Goal: Task Accomplishment & Management: Manage account settings

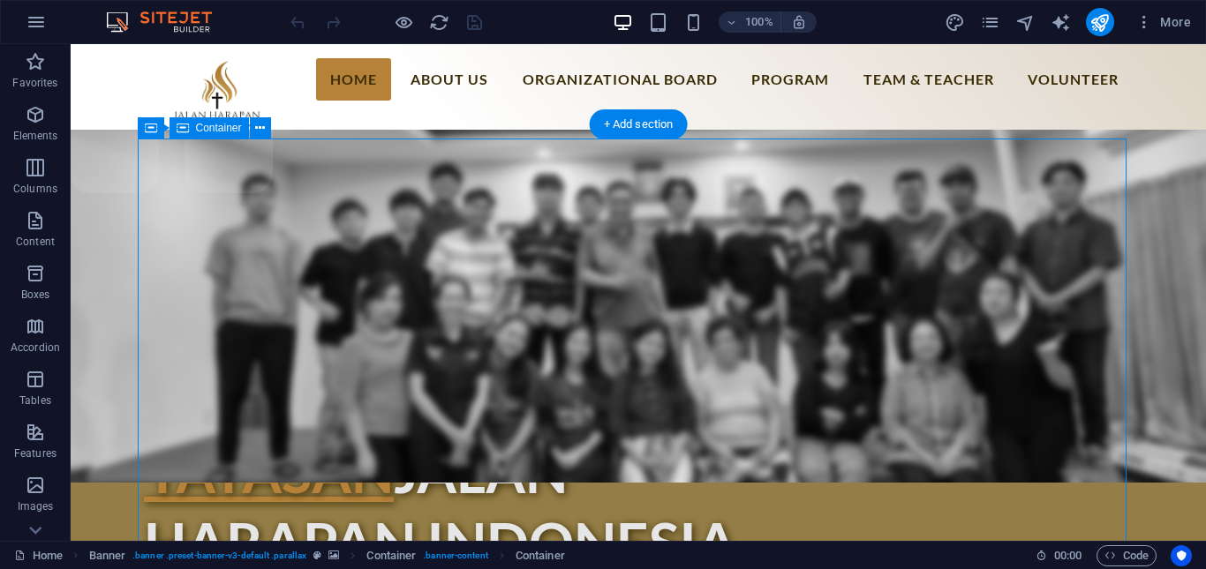
scroll to position [206, 0]
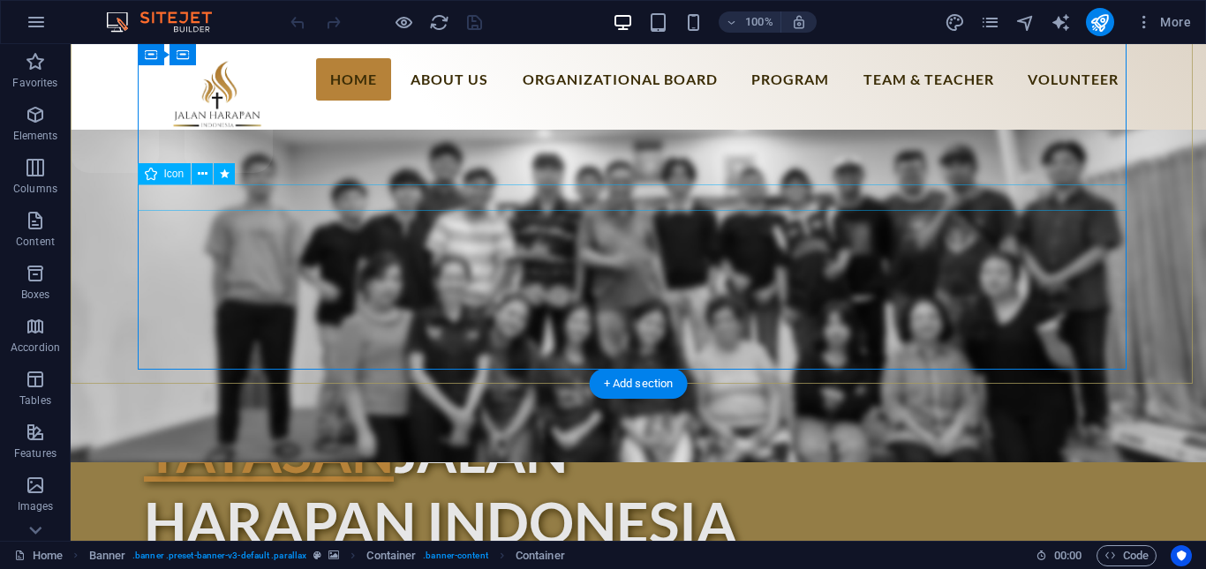
click at [207, 177] on icon at bounding box center [203, 174] width 10 height 19
click at [202, 172] on icon at bounding box center [203, 174] width 10 height 19
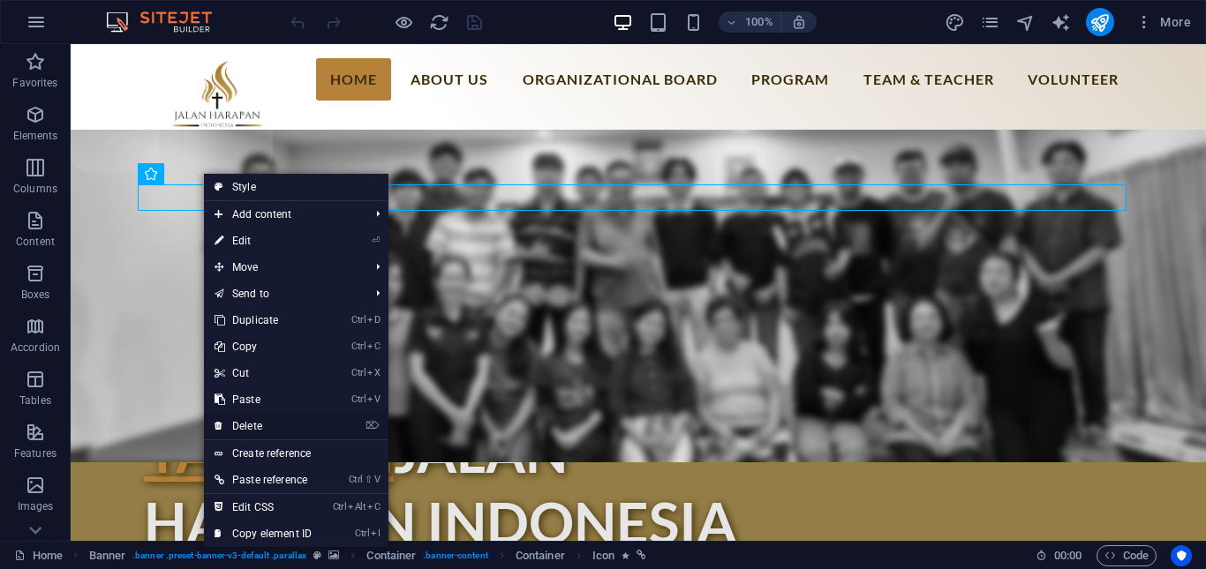
click at [256, 429] on link "⌦ Delete" at bounding box center [263, 426] width 118 height 26
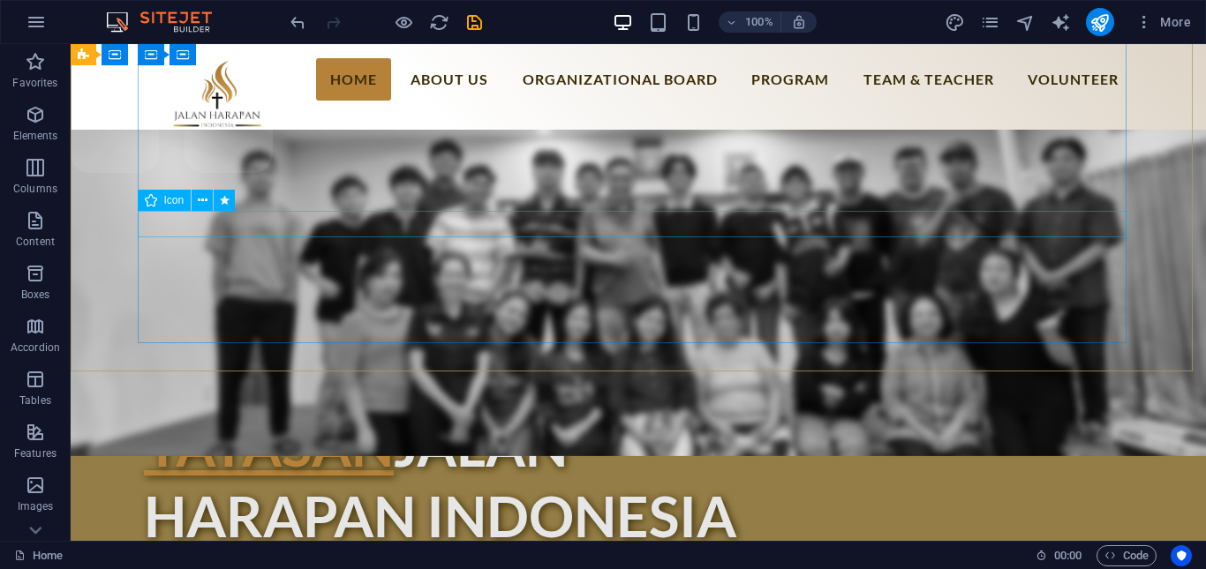
click at [183, 196] on span "Icon" at bounding box center [174, 200] width 20 height 11
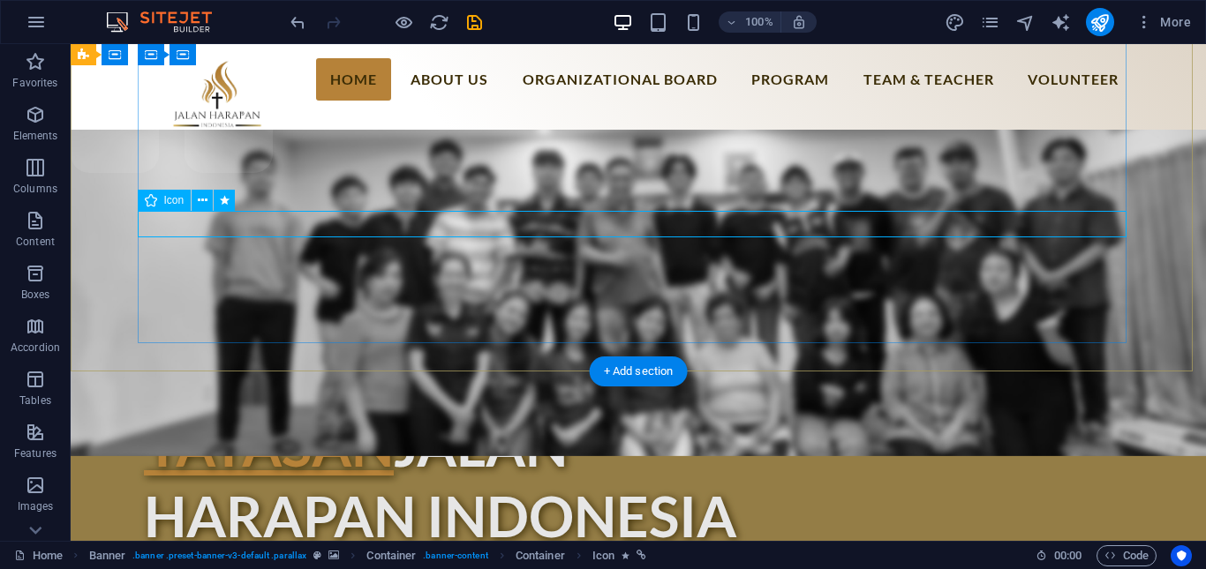
click at [194, 196] on button at bounding box center [202, 200] width 21 height 21
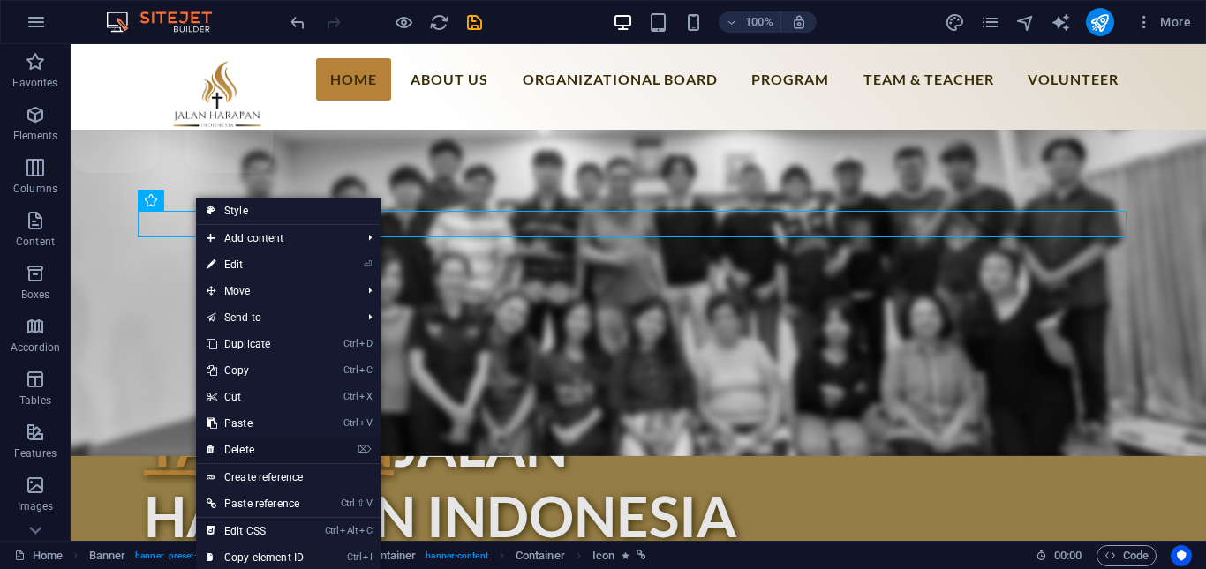
click at [242, 449] on link "⌦ Delete" at bounding box center [255, 450] width 118 height 26
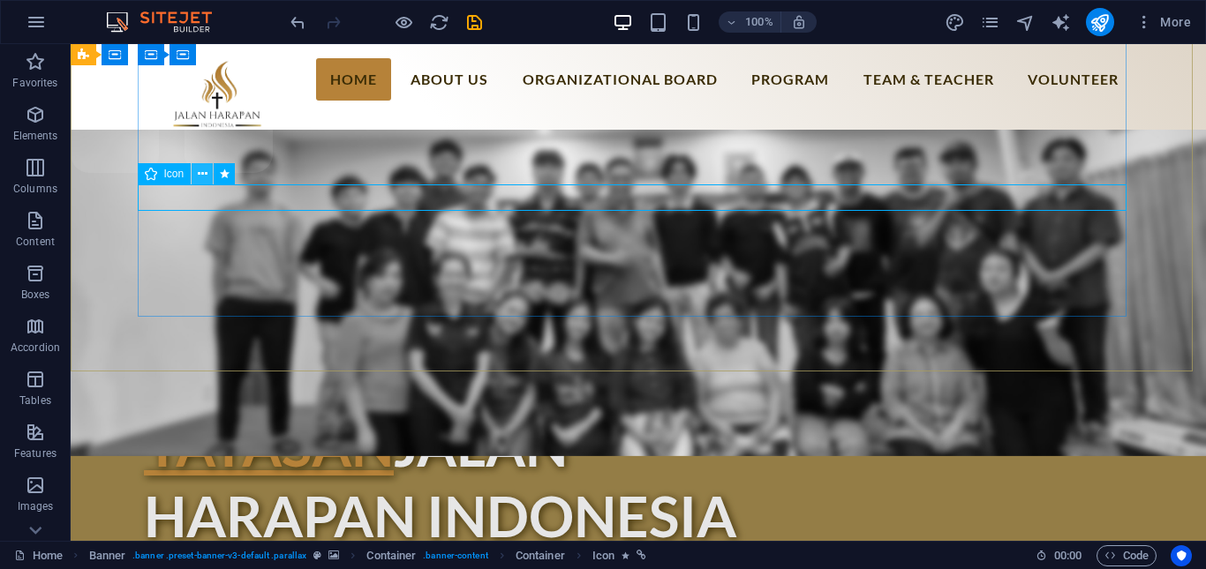
click at [198, 179] on icon at bounding box center [203, 174] width 10 height 19
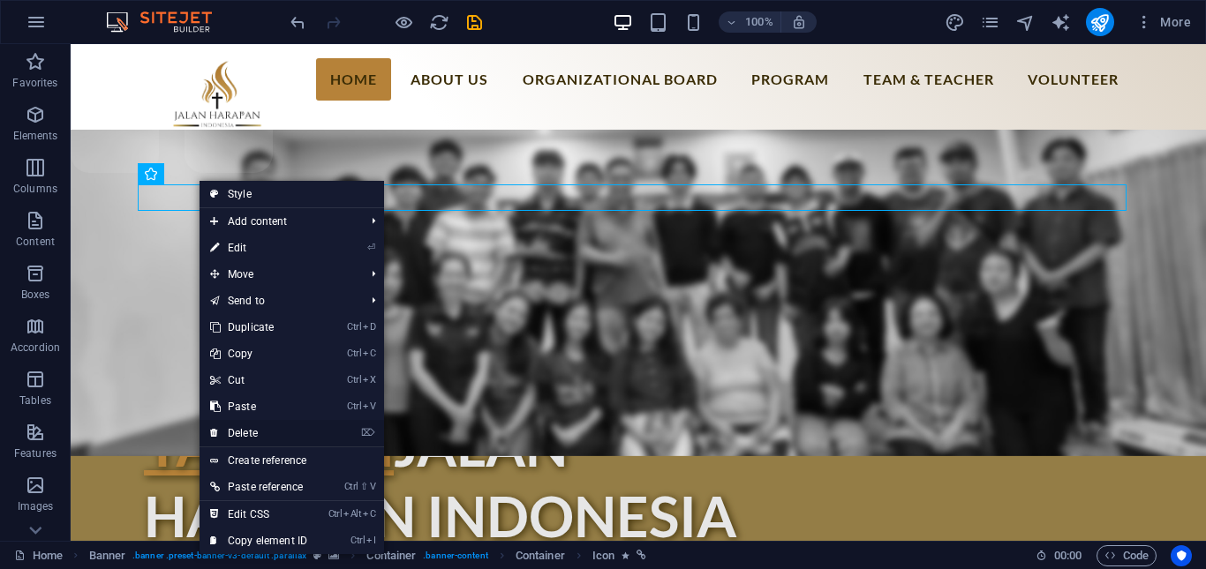
click at [241, 434] on link "⌦ Delete" at bounding box center [258, 433] width 118 height 26
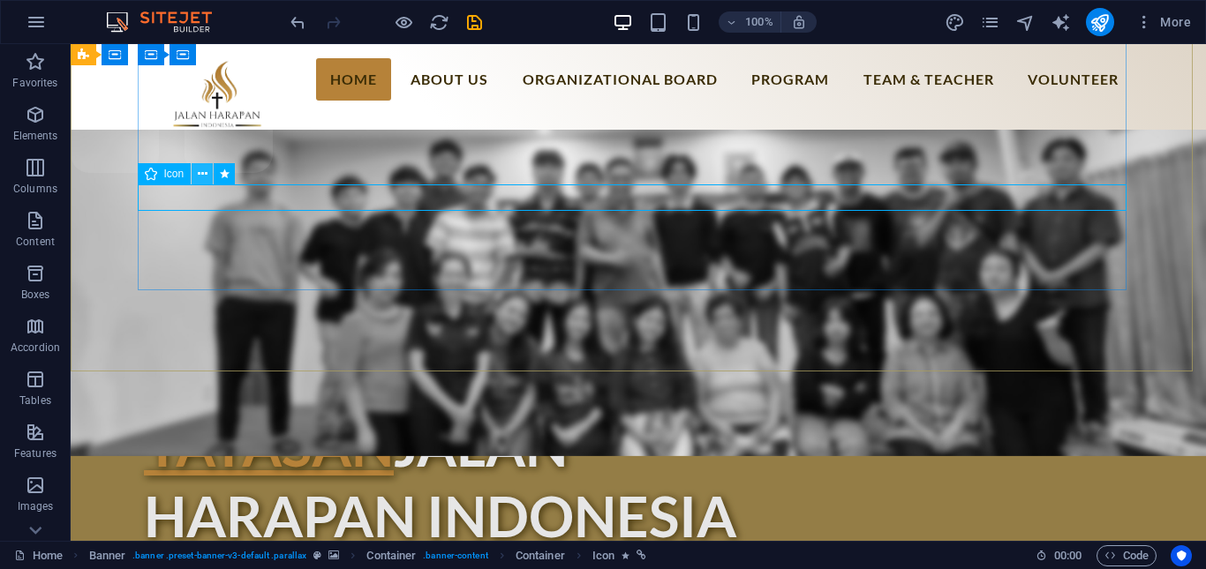
click at [205, 168] on icon at bounding box center [203, 174] width 10 height 19
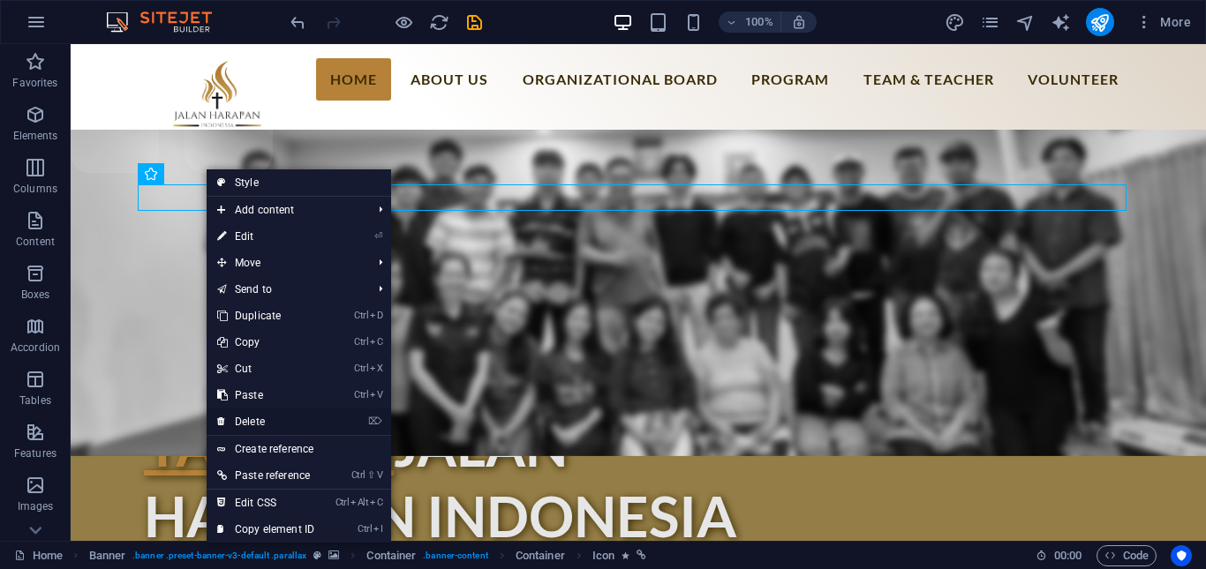
click at [259, 424] on link "⌦ Delete" at bounding box center [266, 422] width 118 height 26
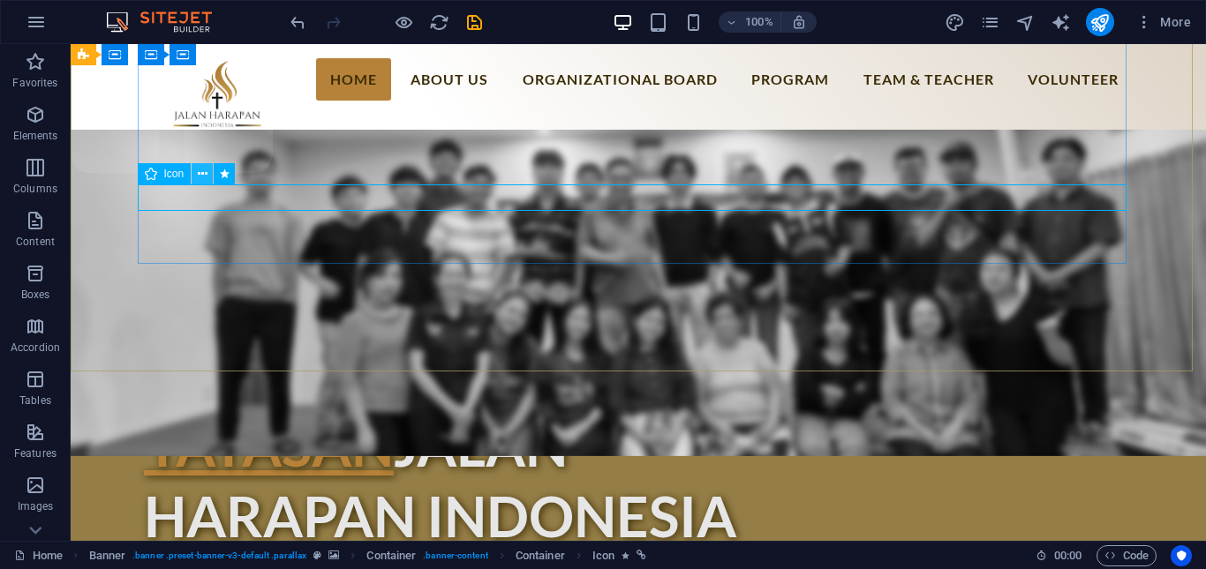
click at [200, 176] on icon at bounding box center [203, 174] width 10 height 19
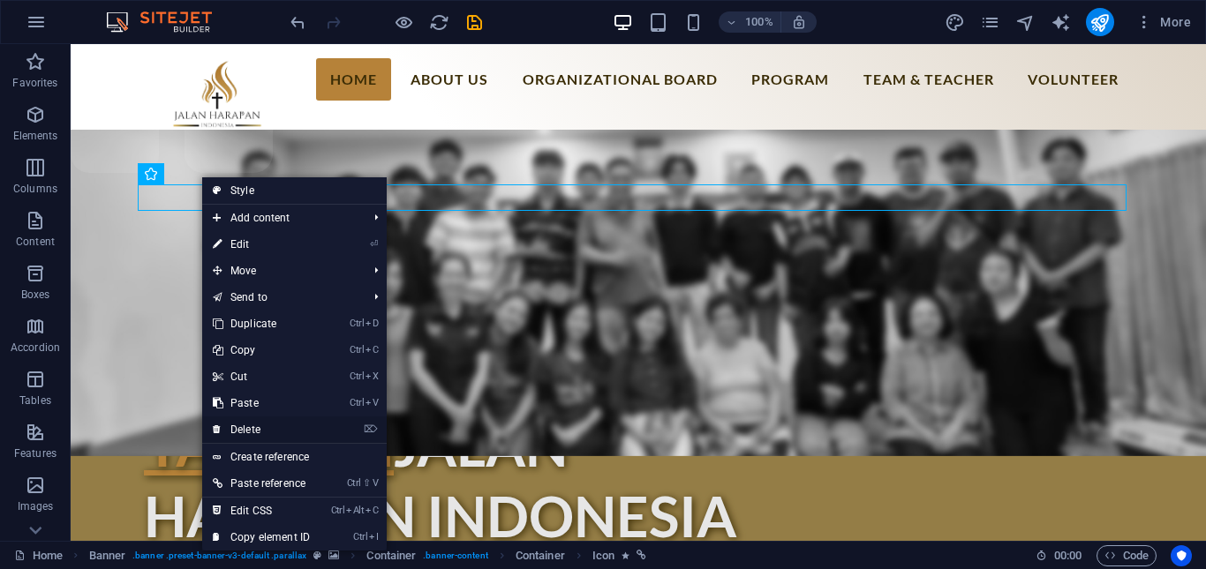
click at [244, 430] on link "⌦ Delete" at bounding box center [261, 430] width 118 height 26
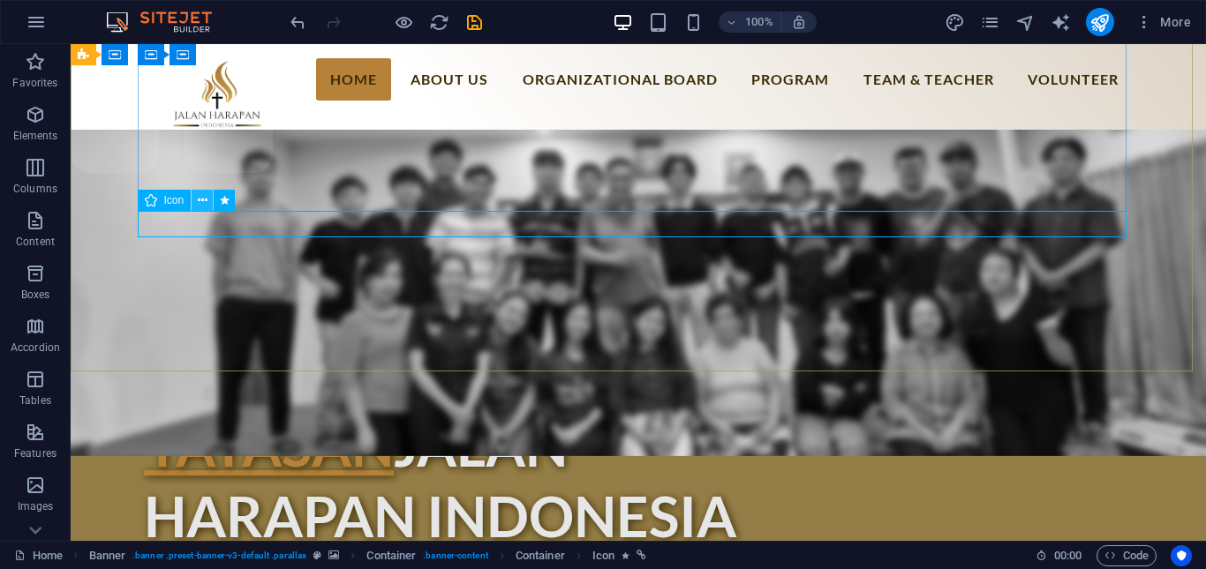
click at [199, 200] on icon at bounding box center [203, 201] width 10 height 19
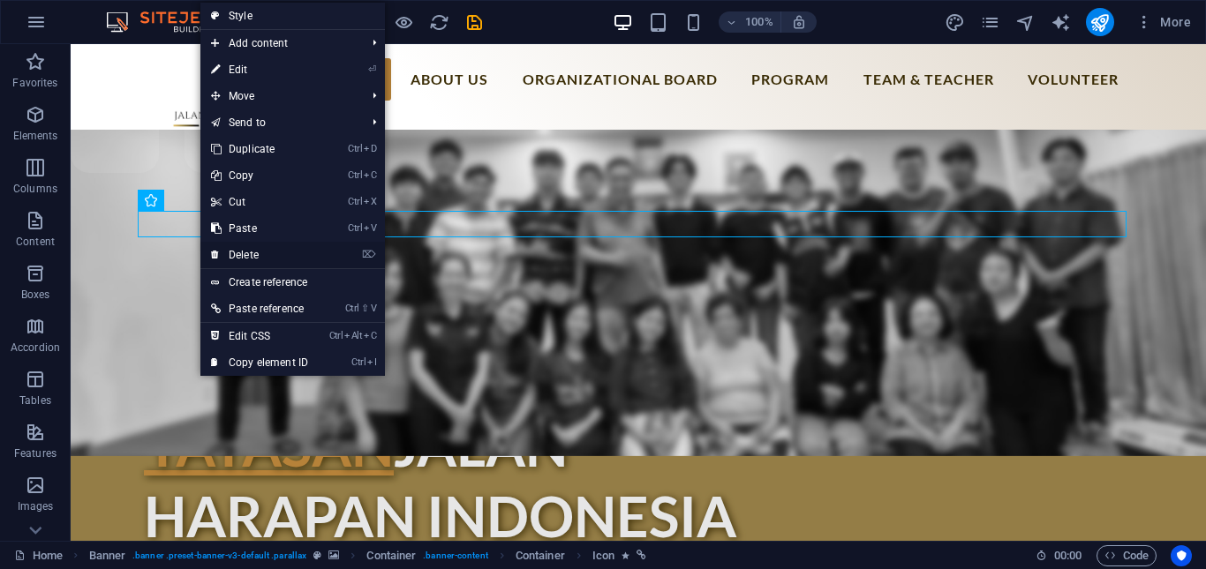
click at [256, 258] on link "⌦ Delete" at bounding box center [259, 255] width 118 height 26
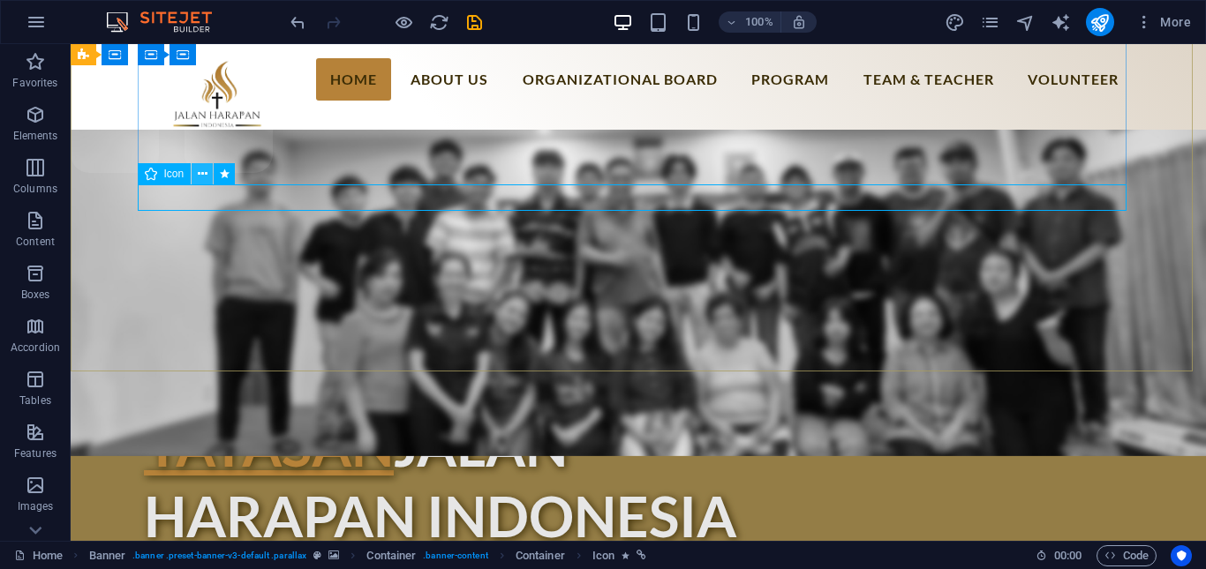
click at [200, 183] on icon at bounding box center [203, 174] width 10 height 19
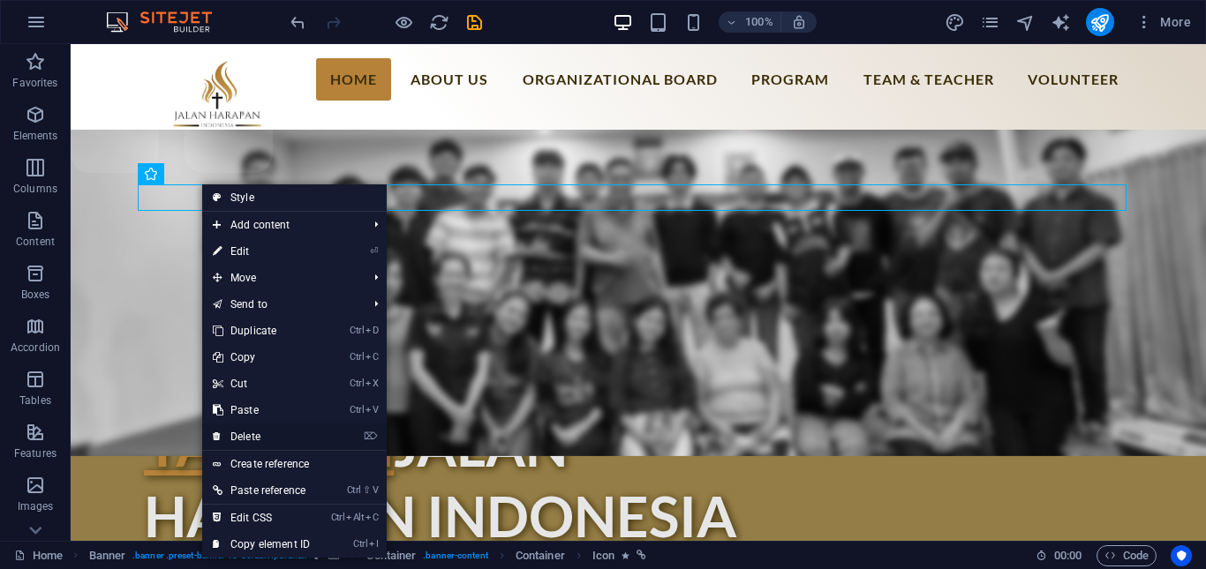
click at [252, 430] on link "⌦ Delete" at bounding box center [261, 437] width 118 height 26
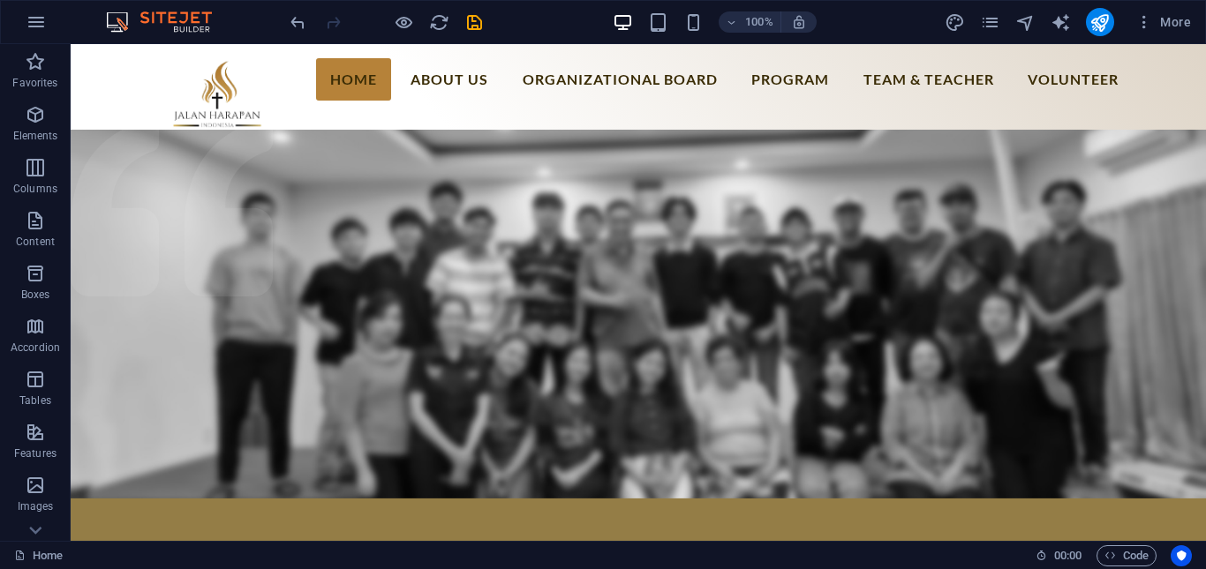
scroll to position [0, 0]
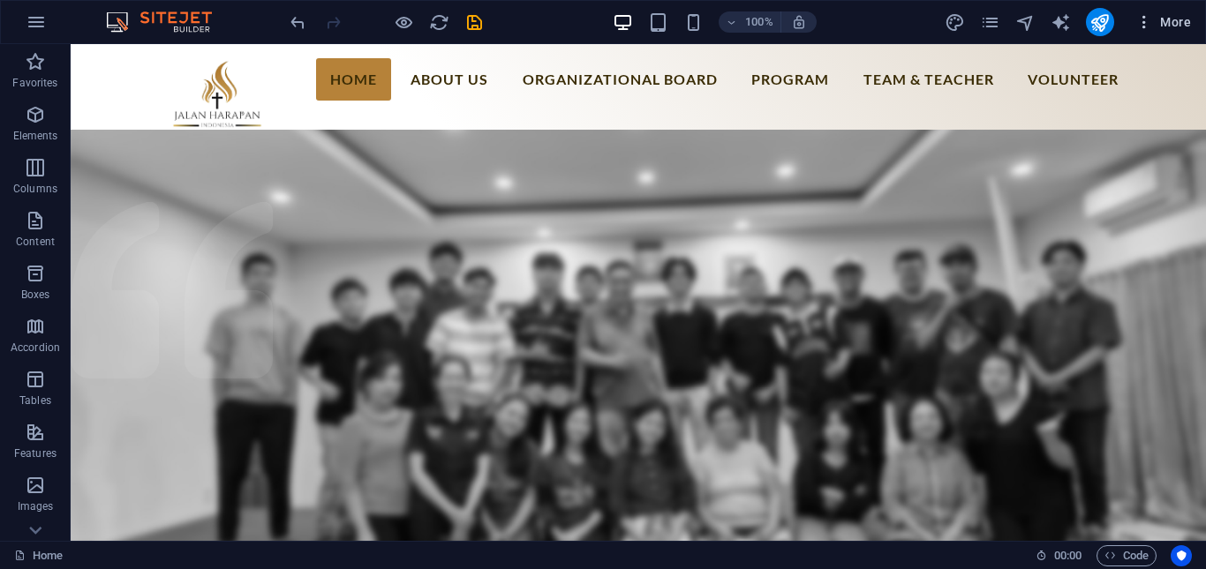
click at [1147, 20] on icon "button" at bounding box center [1144, 22] width 18 height 18
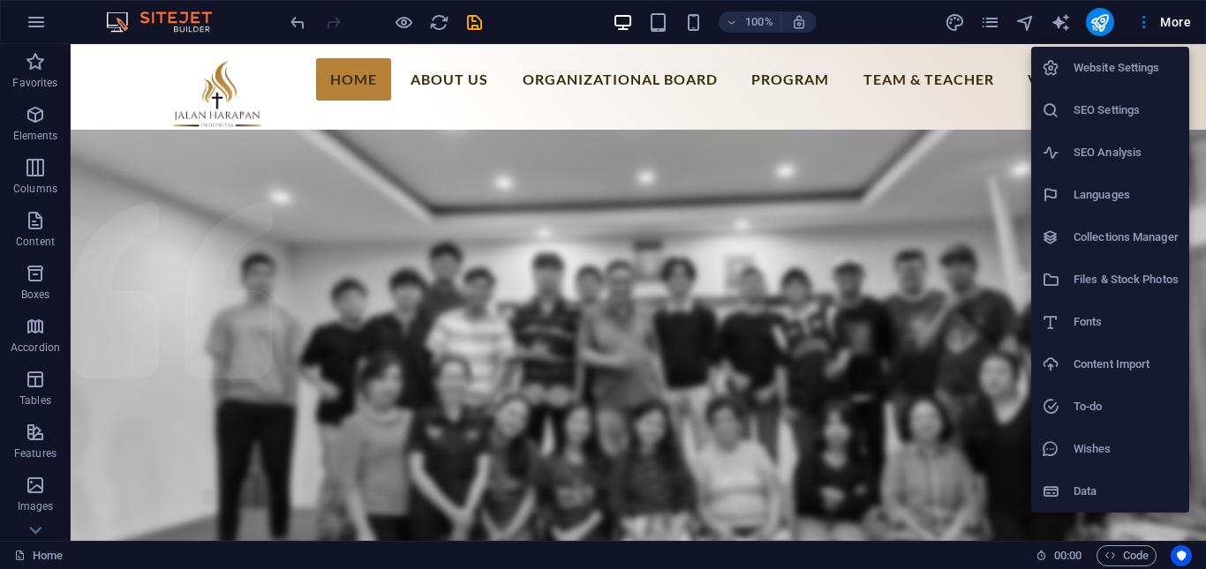
click at [861, 214] on div at bounding box center [603, 284] width 1206 height 569
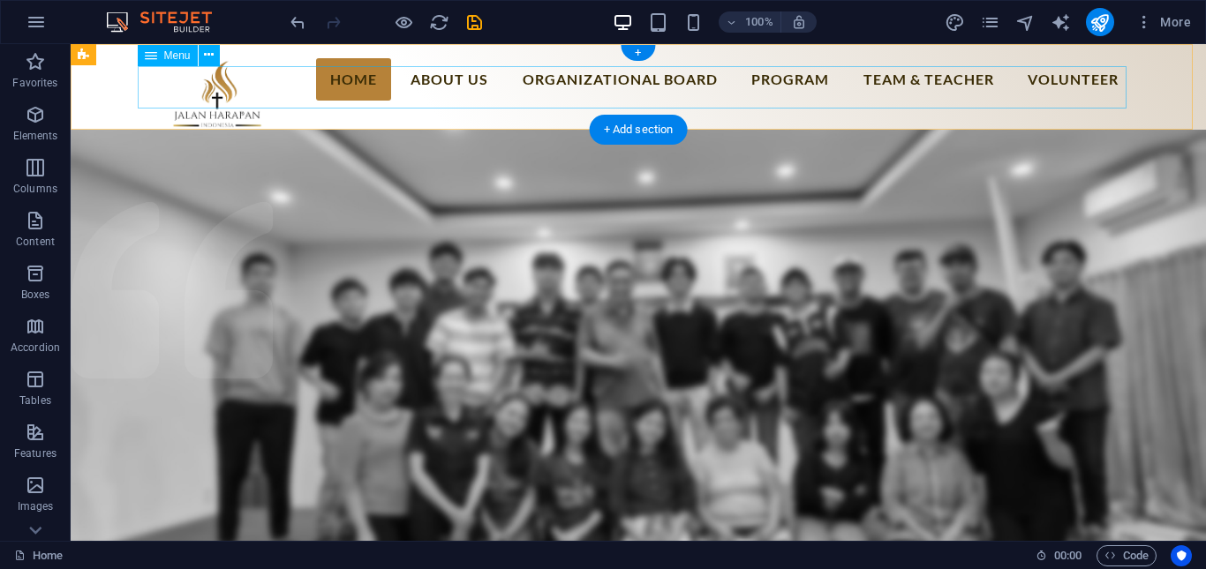
click at [463, 82] on nav "Home About us Organizational Board Program Rumah Belajar Team & Teacher Volunte…" at bounding box center [638, 79] width 989 height 42
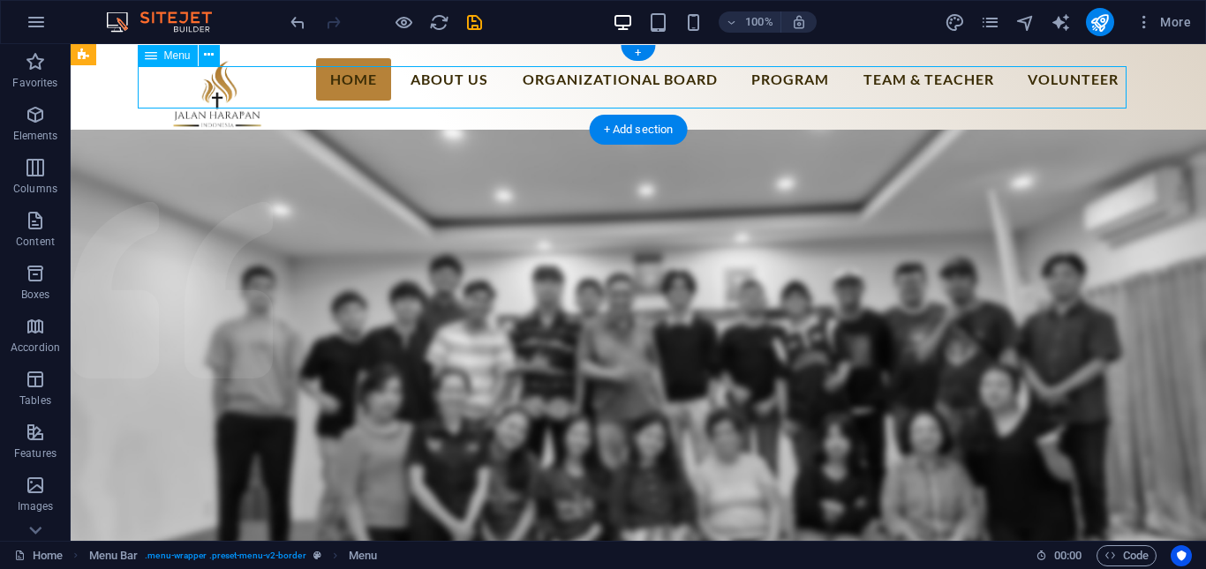
select select
select select "1"
select select
select select "2"
select select
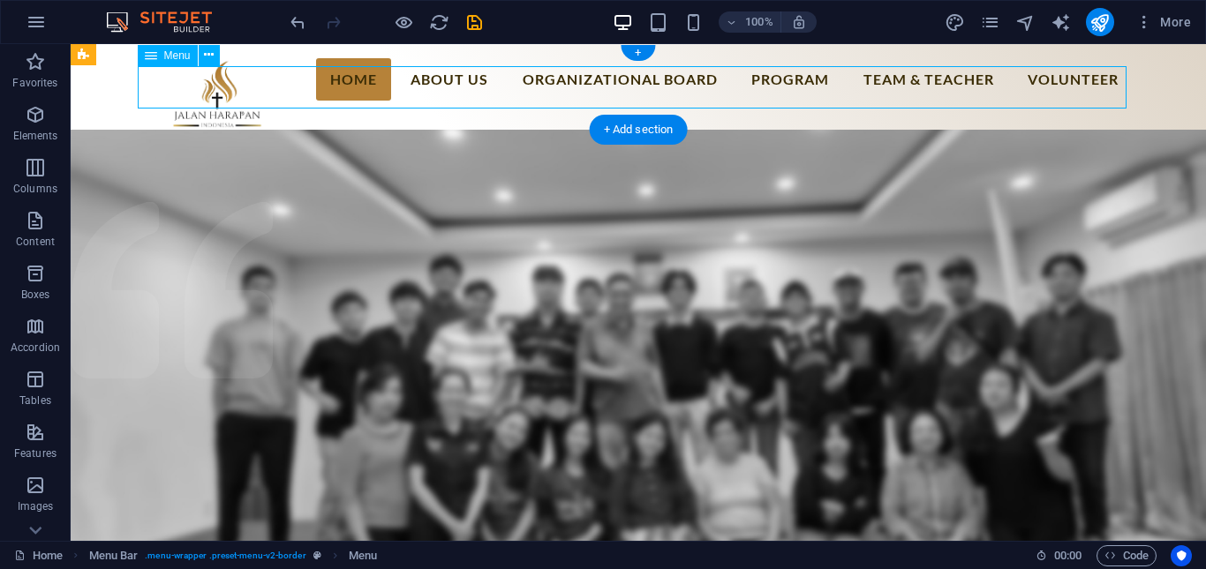
select select "3"
select select
select select "8"
select select
select select "4"
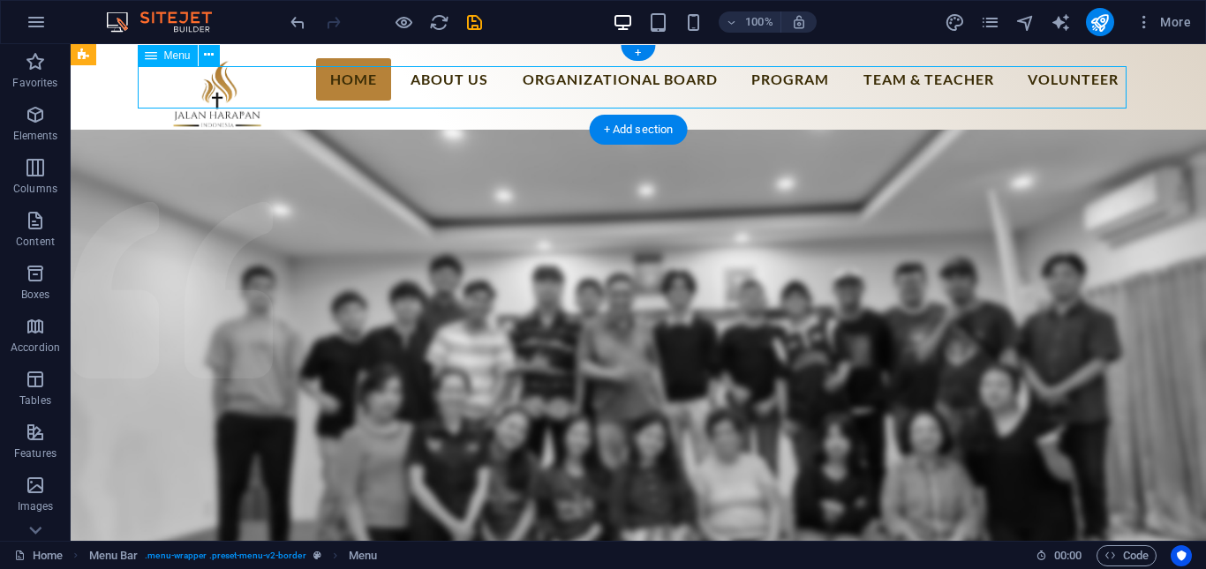
select select
select select "5"
select select
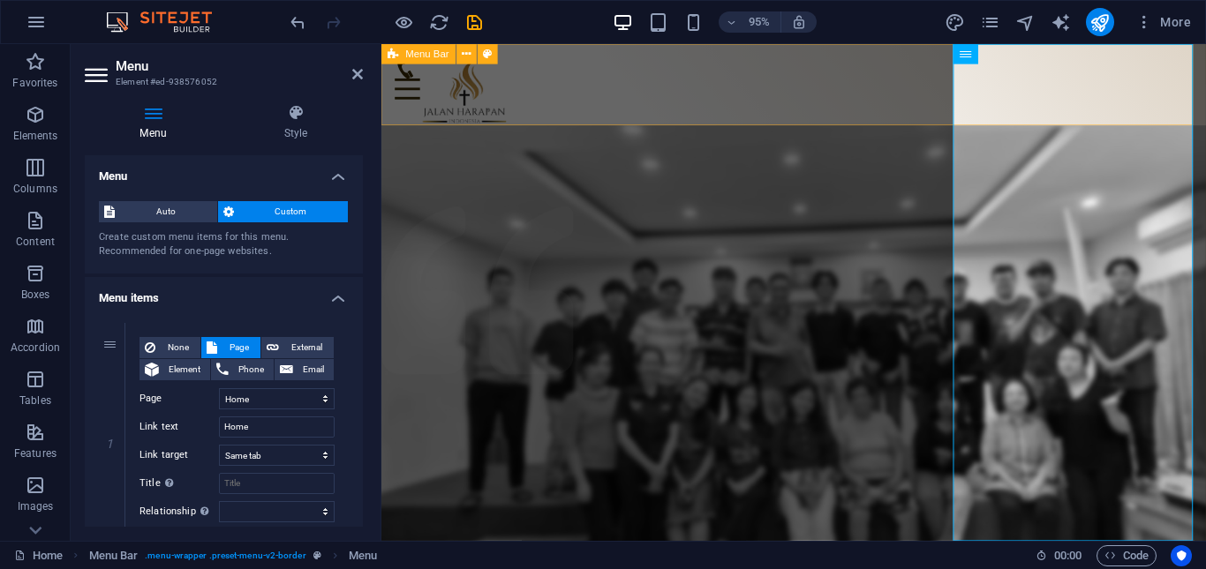
click at [1203, 99] on div "Menu Home About us Organizational Board Program Rumah Belajar Team & Teacher Vo…" at bounding box center [815, 87] width 868 height 86
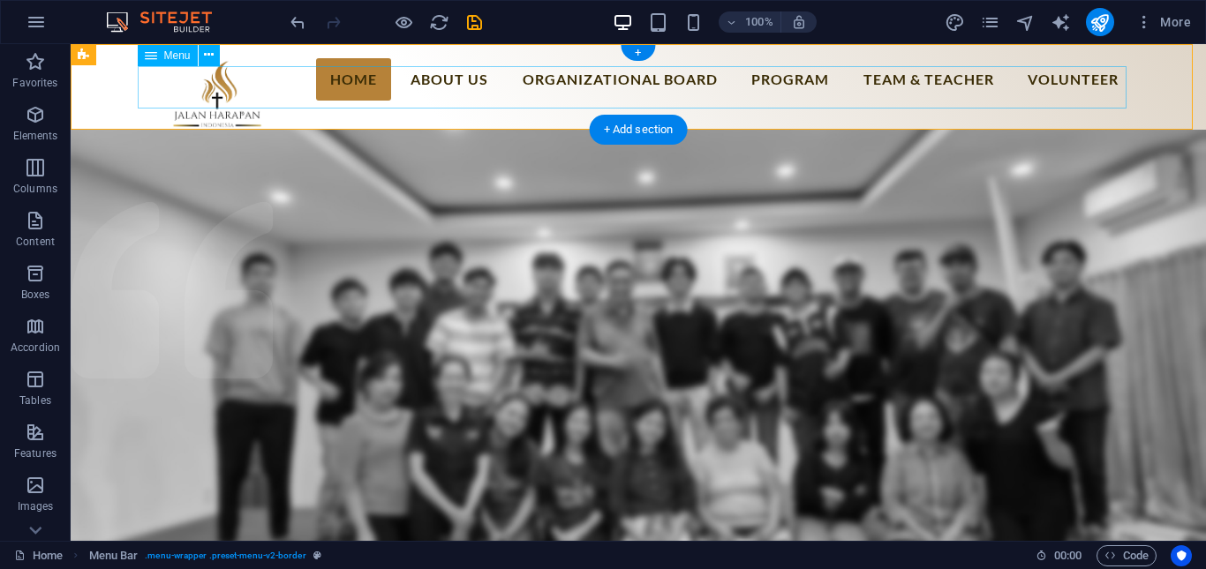
click at [830, 98] on nav "Home About us Organizational Board Program Rumah Belajar Team & Teacher Volunte…" at bounding box center [638, 79] width 989 height 42
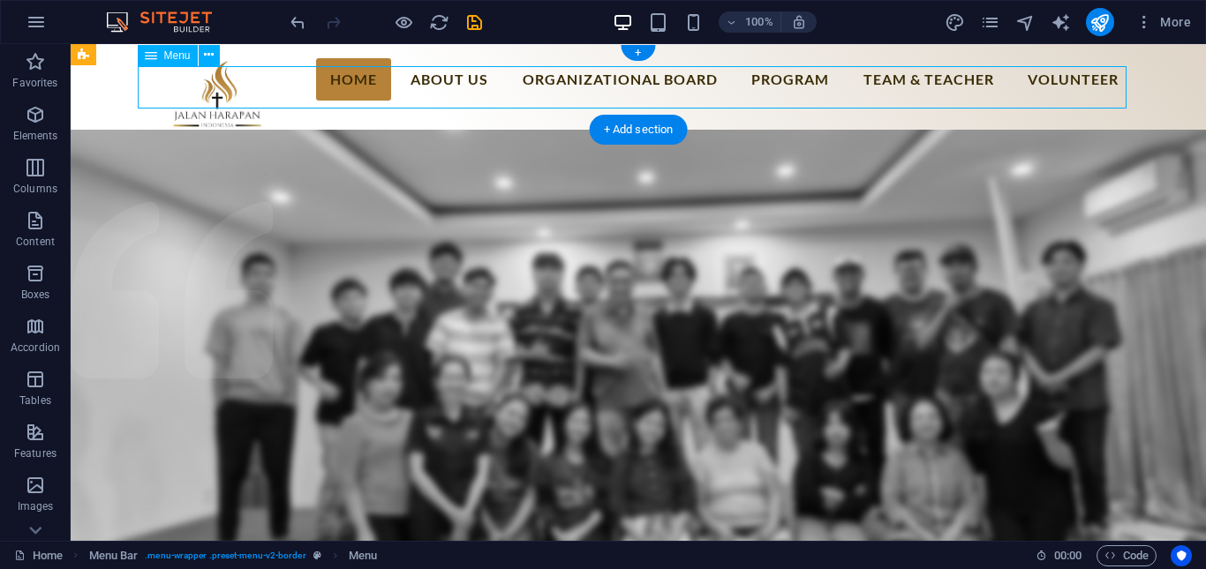
click at [830, 98] on nav "Home About us Organizational Board Program Rumah Belajar Team & Teacher Volunte…" at bounding box center [638, 79] width 989 height 42
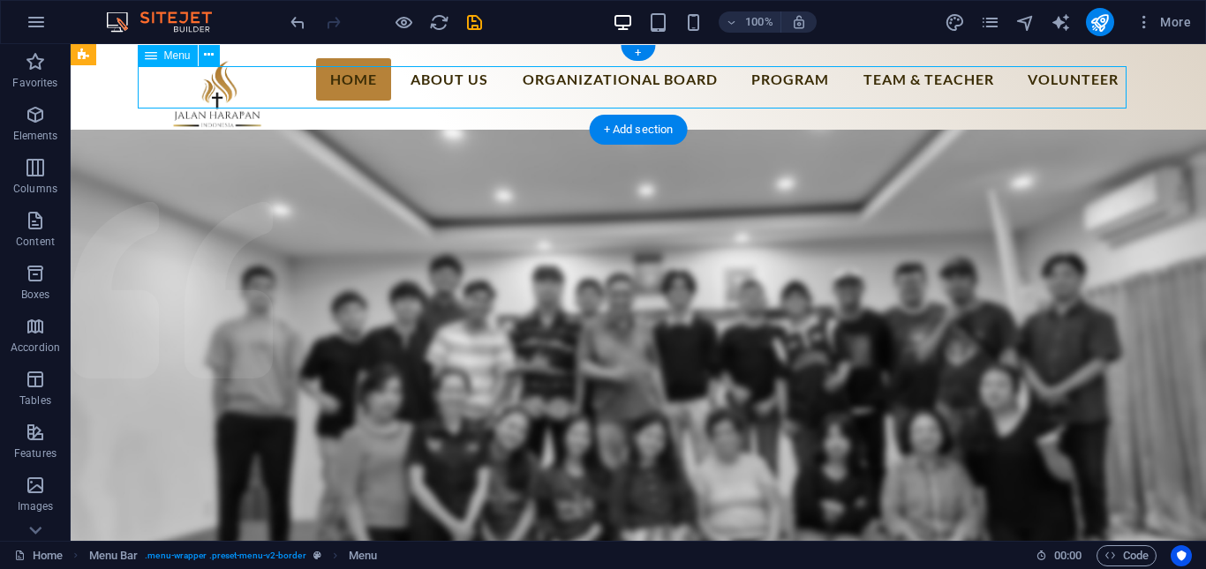
select select
select select "1"
select select
select select "2"
select select
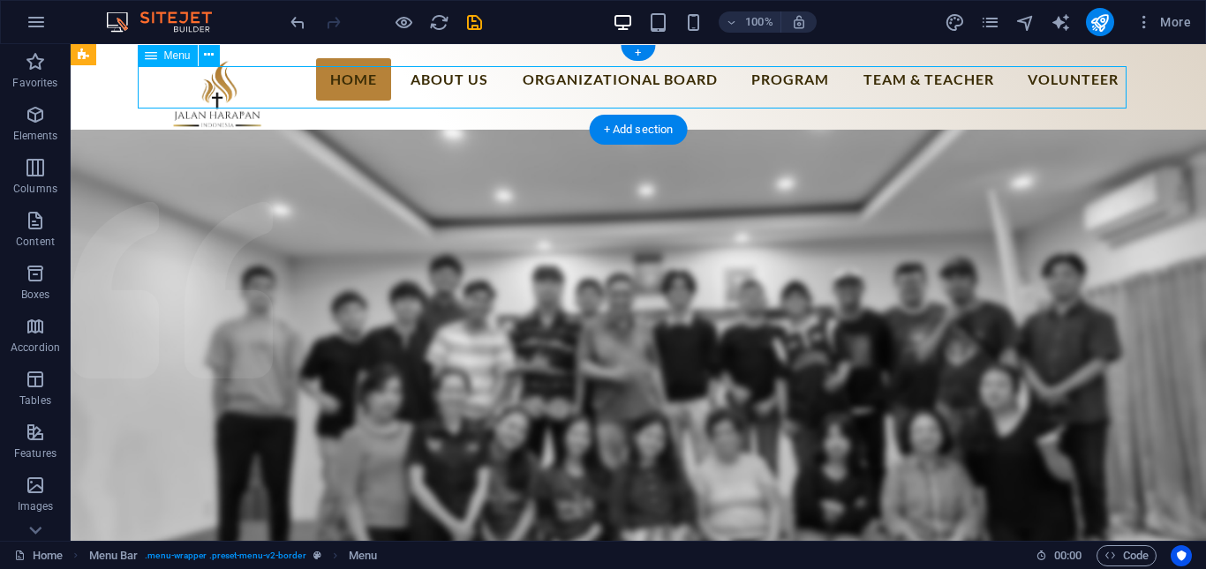
select select "3"
select select
select select "8"
select select
select select "4"
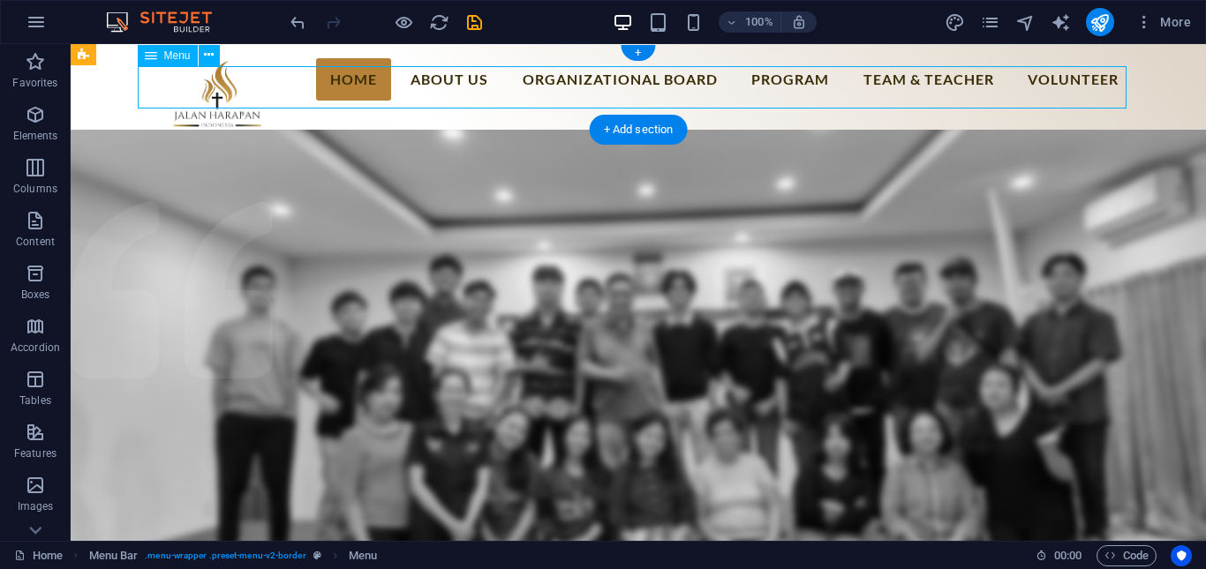
select select
select select "5"
select select
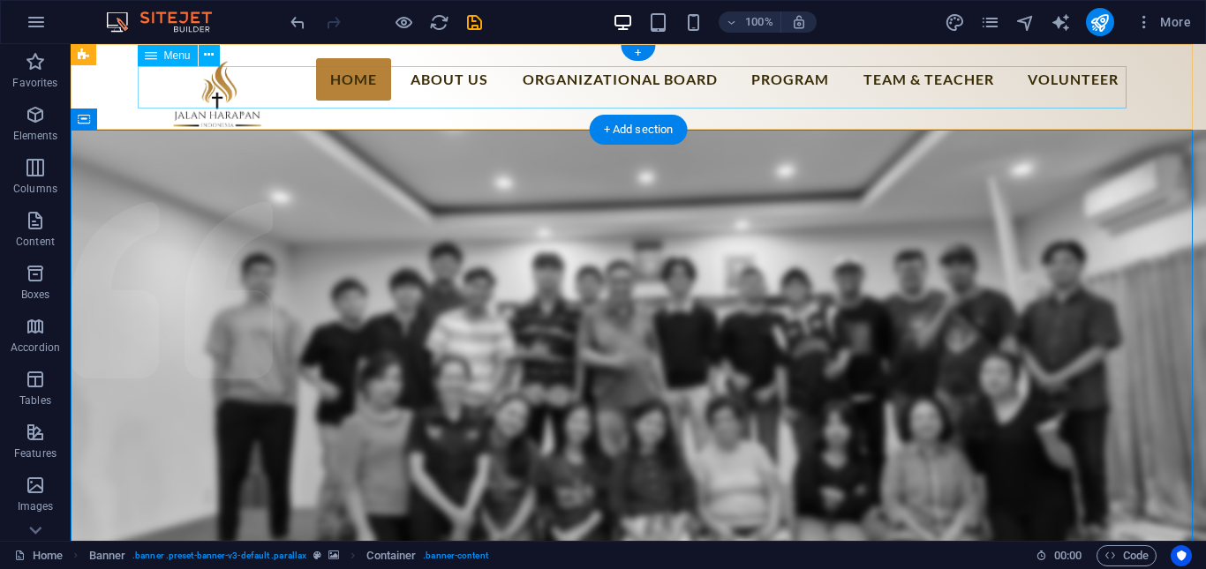
click at [772, 90] on nav "Home About us Organizational Board Program Rumah Belajar Team & Teacher Volunte…" at bounding box center [638, 79] width 989 height 42
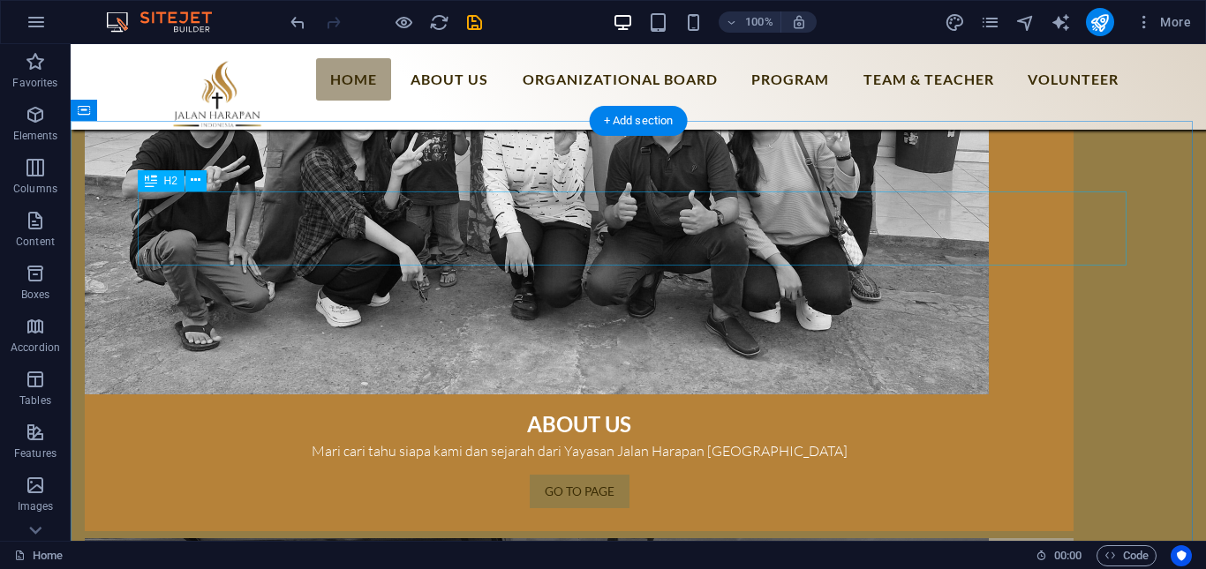
scroll to position [926, 0]
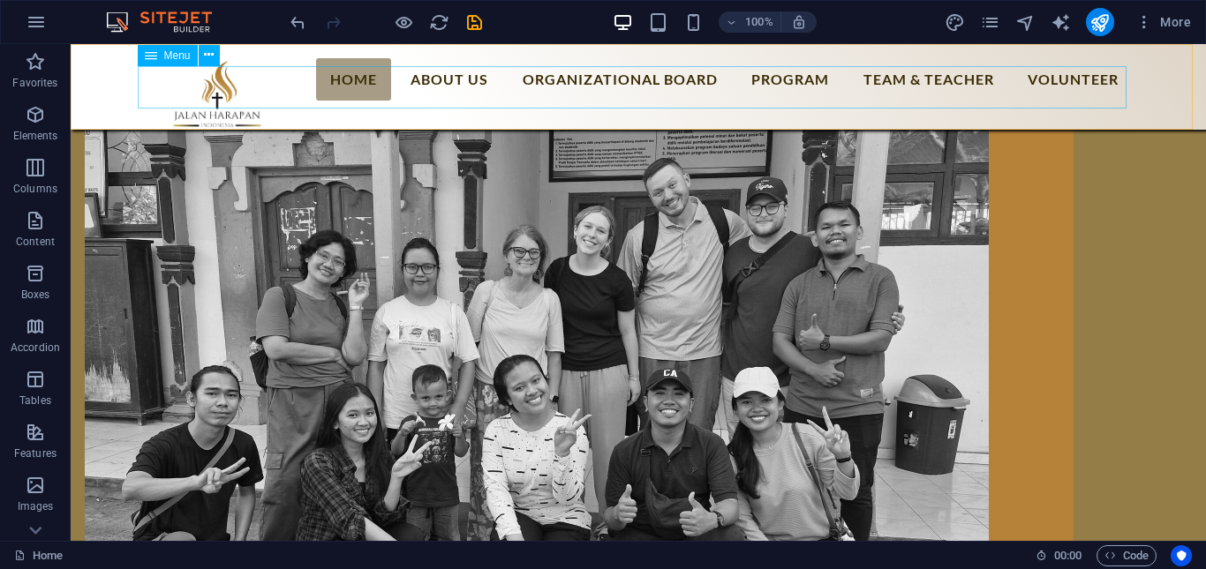
click at [428, 92] on nav "Home About us Organizational Board Program Rumah Belajar Team & Teacher Volunte…" at bounding box center [638, 79] width 989 height 42
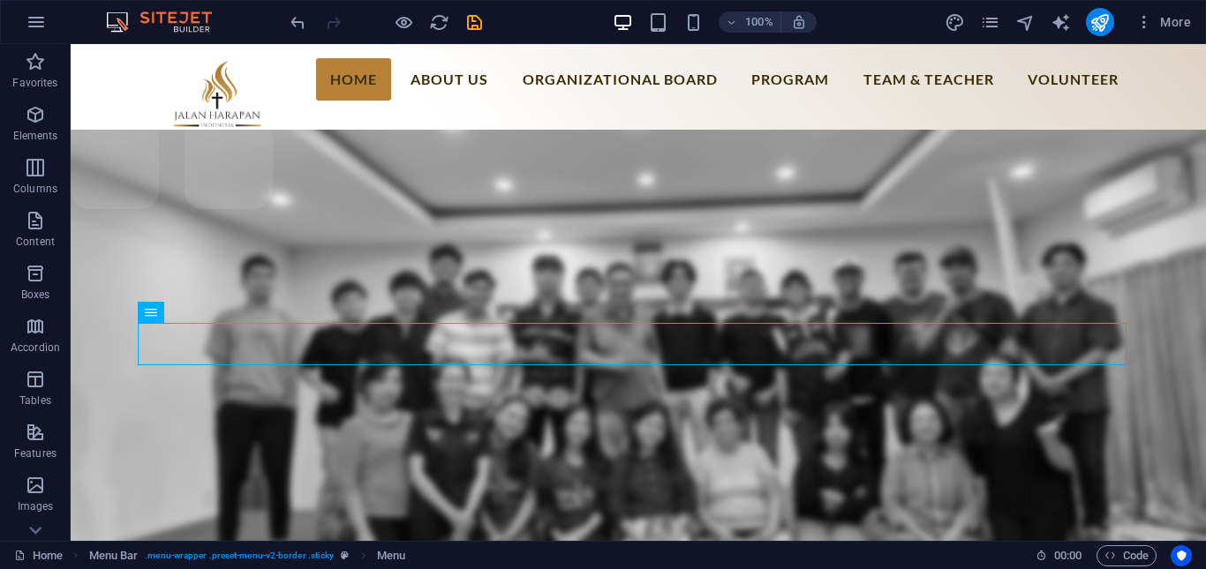
scroll to position [0, 0]
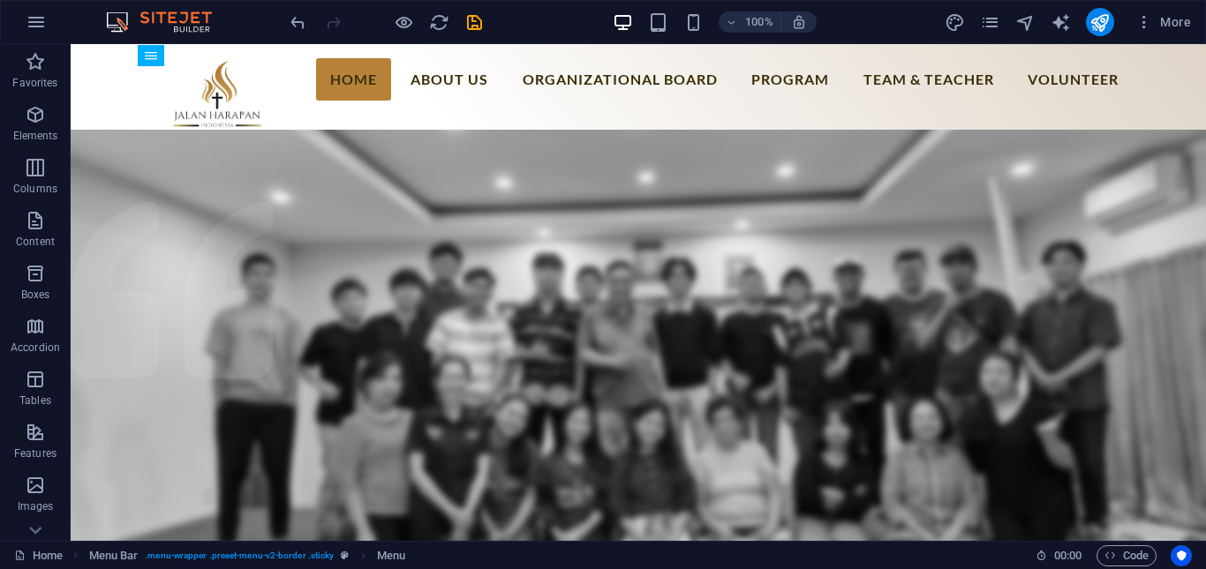
drag, startPoint x: 1205, startPoint y: 198, endPoint x: 1275, endPoint y: 84, distance: 134.0
click at [474, 27] on icon "save" at bounding box center [474, 22] width 20 height 20
checkbox input "false"
click at [872, 31] on div "100% More" at bounding box center [742, 22] width 911 height 28
